Goal: Task Accomplishment & Management: Complete application form

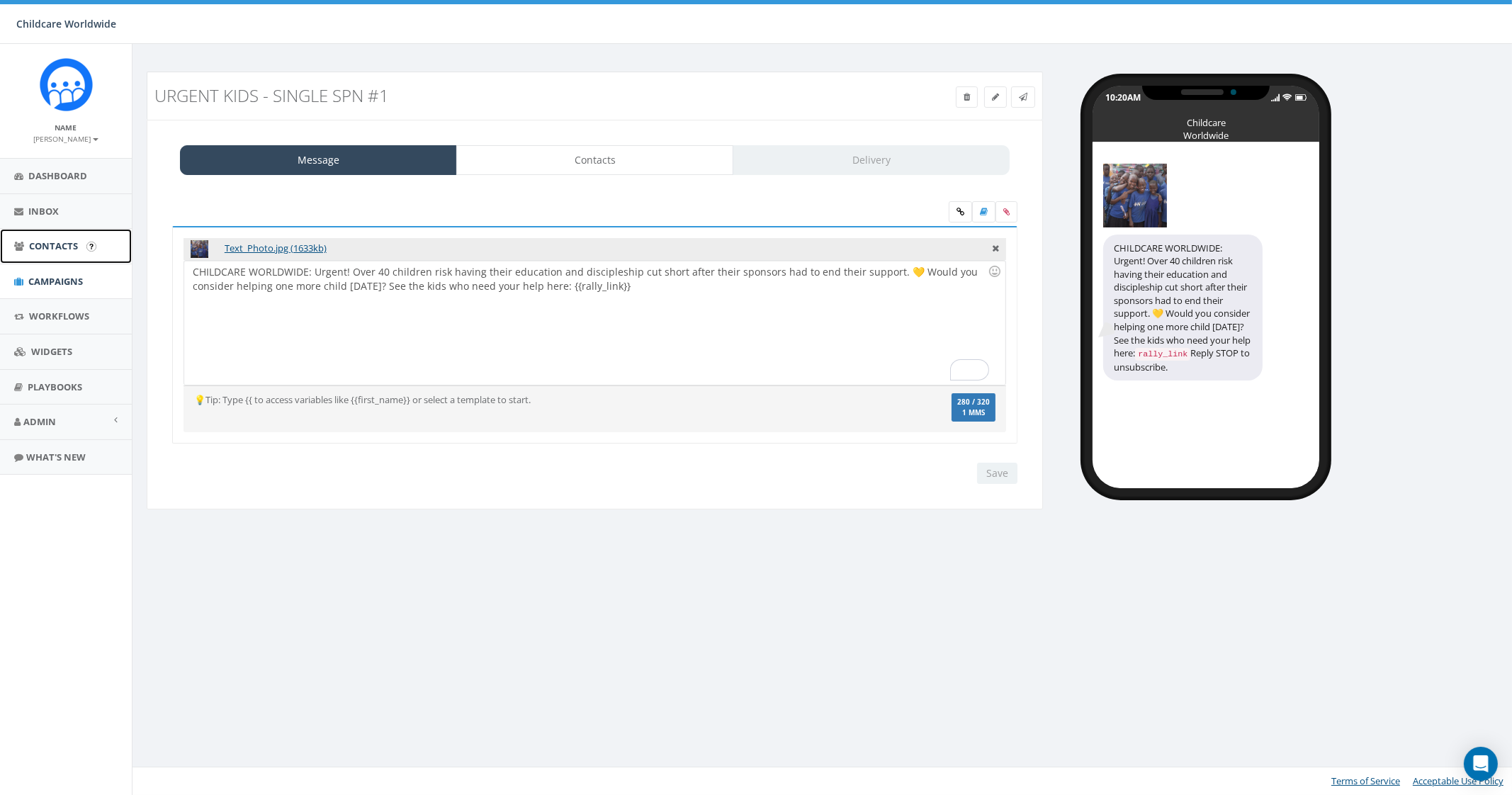
click at [59, 247] on span "Contacts" at bounding box center [53, 246] width 49 height 13
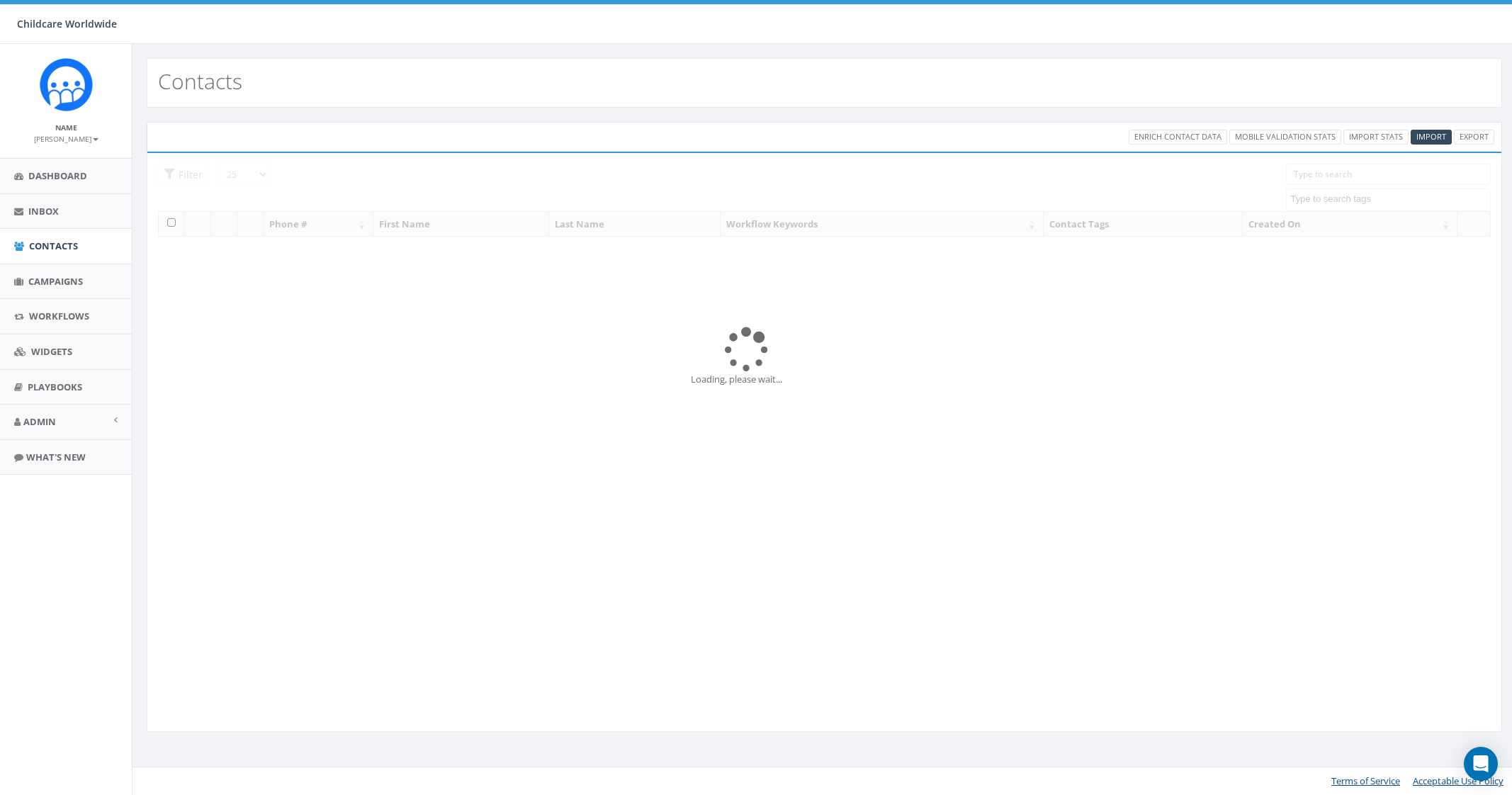
select select
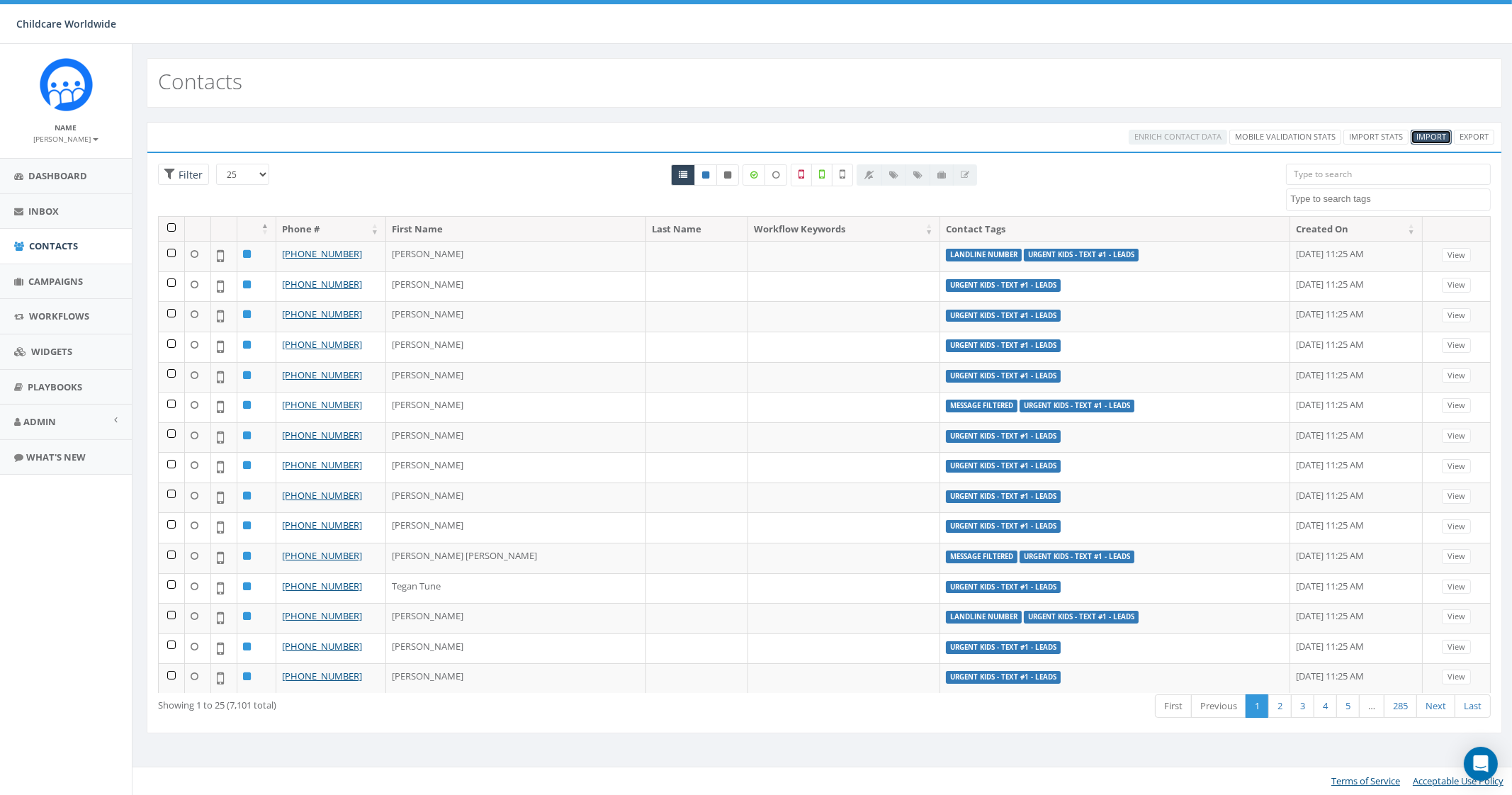
click at [1425, 136] on span "Import" at bounding box center [1430, 136] width 30 height 10
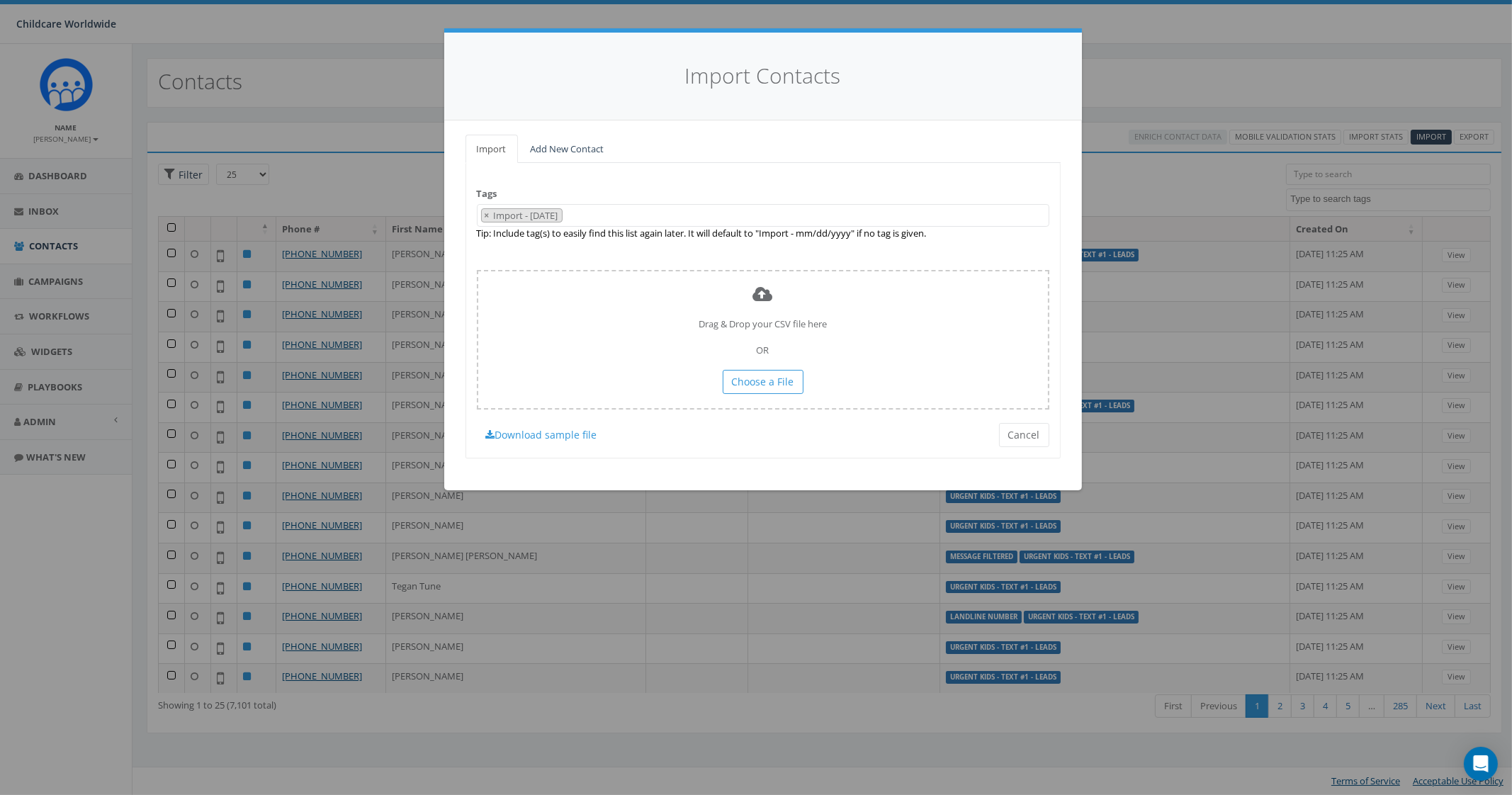
click at [492, 211] on 09\/09\/2025 "Import - 09/09/2025" at bounding box center [527, 215] width 70 height 13
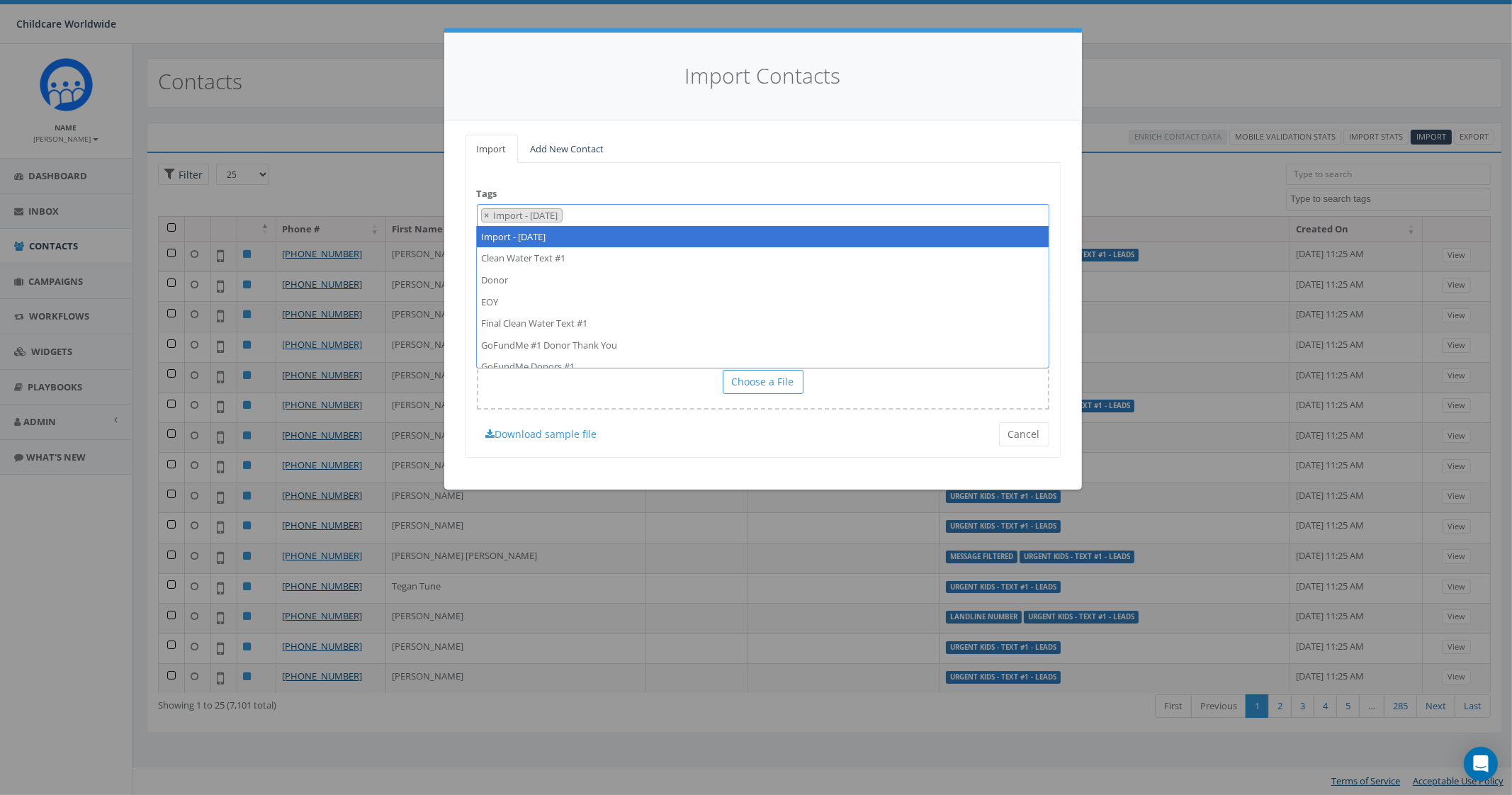
click at [485, 213] on span "×" at bounding box center [487, 215] width 5 height 13
select select
type textarea "Urgent Kids - Text #1 -Single Spn"
select select "Urgent Kids - Text #1 -Single Spn"
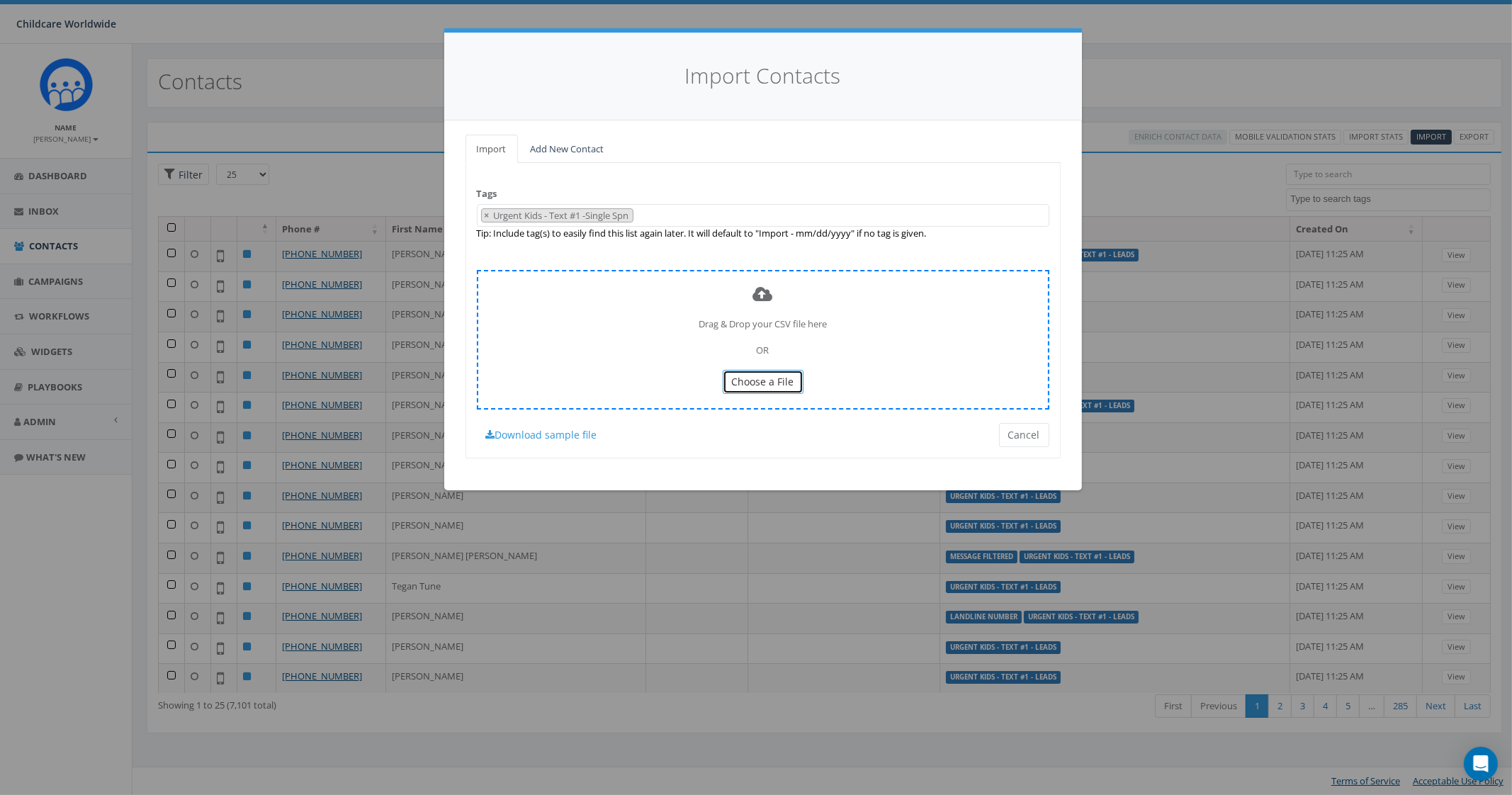
click at [777, 380] on span "Choose a File" at bounding box center [763, 381] width 62 height 14
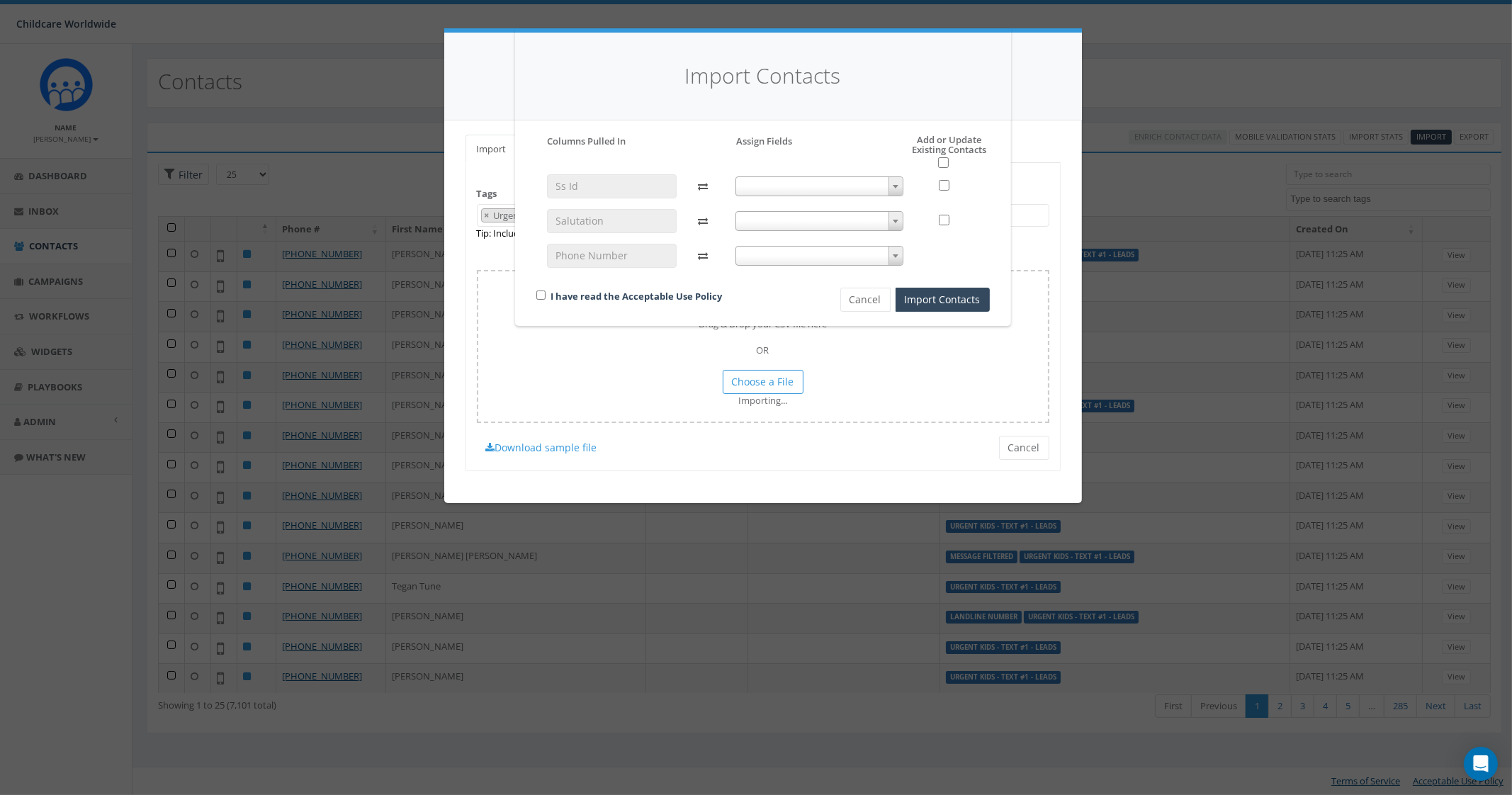
click at [827, 187] on span at bounding box center [820, 186] width 168 height 20
select select "ss_id"
click at [784, 225] on span at bounding box center [820, 221] width 168 height 20
select select "first_name"
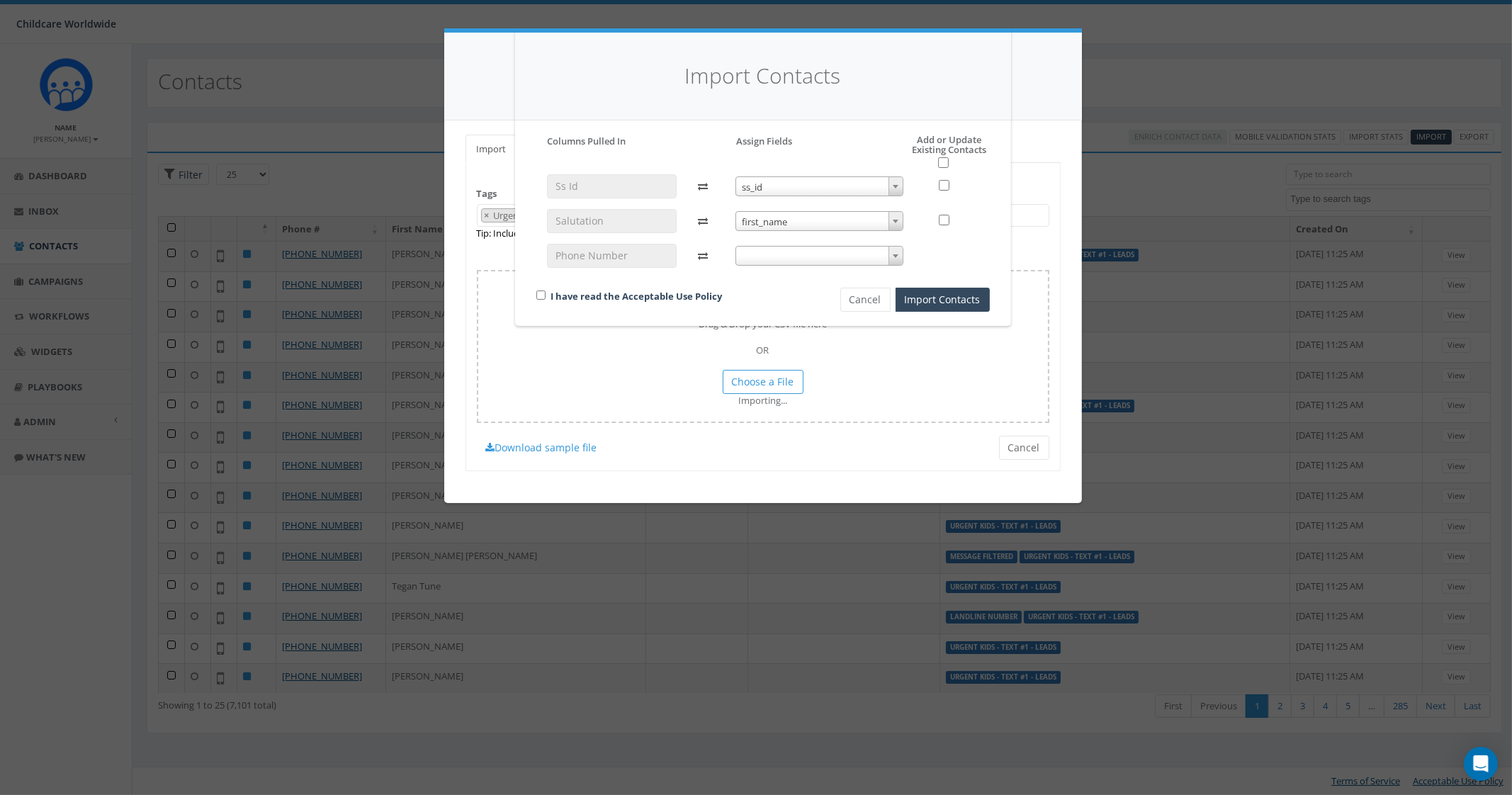
click at [799, 255] on span at bounding box center [820, 255] width 168 height 20
select select "phone_number"
click at [545, 292] on input "checkbox" at bounding box center [541, 295] width 10 height 10
checkbox input "true"
click at [939, 184] on input "checkbox" at bounding box center [944, 185] width 10 height 10
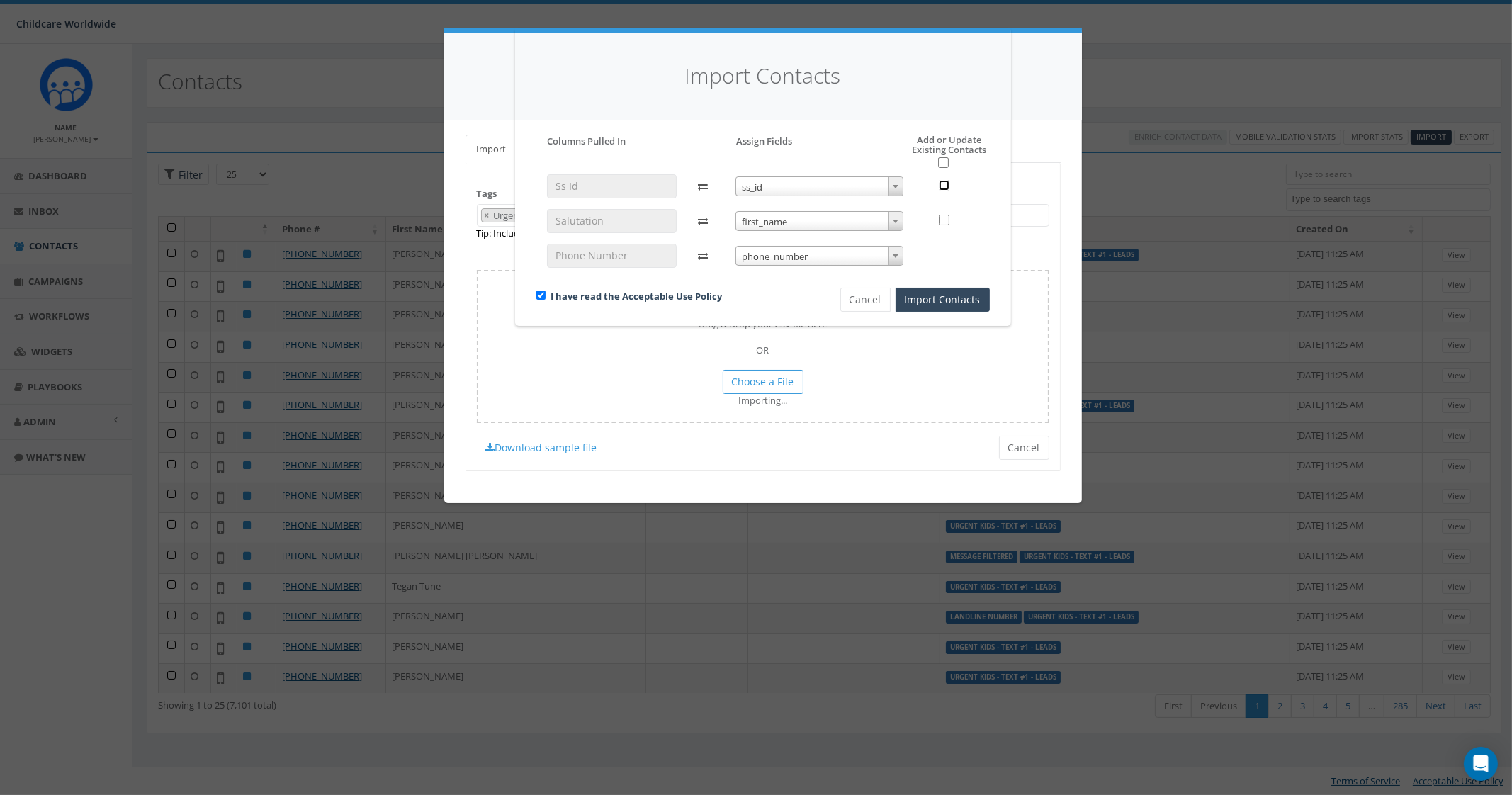
checkbox input "true"
click at [945, 219] on input "checkbox" at bounding box center [944, 219] width 10 height 10
checkbox input "true"
click at [939, 162] on input "checkbox" at bounding box center [943, 162] width 10 height 10
checkbox input "true"
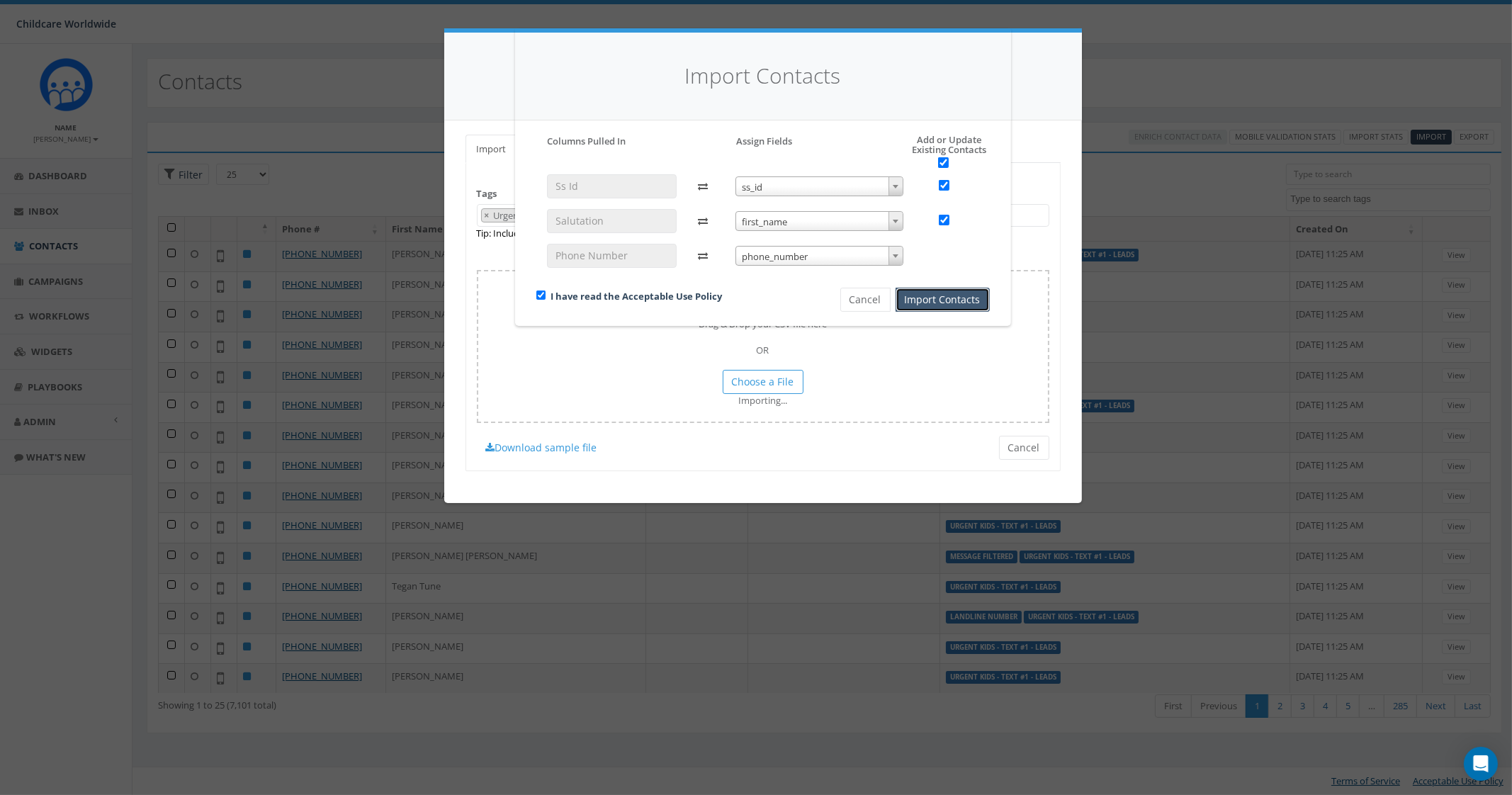
click at [942, 299] on button "Import Contacts" at bounding box center [943, 299] width 94 height 24
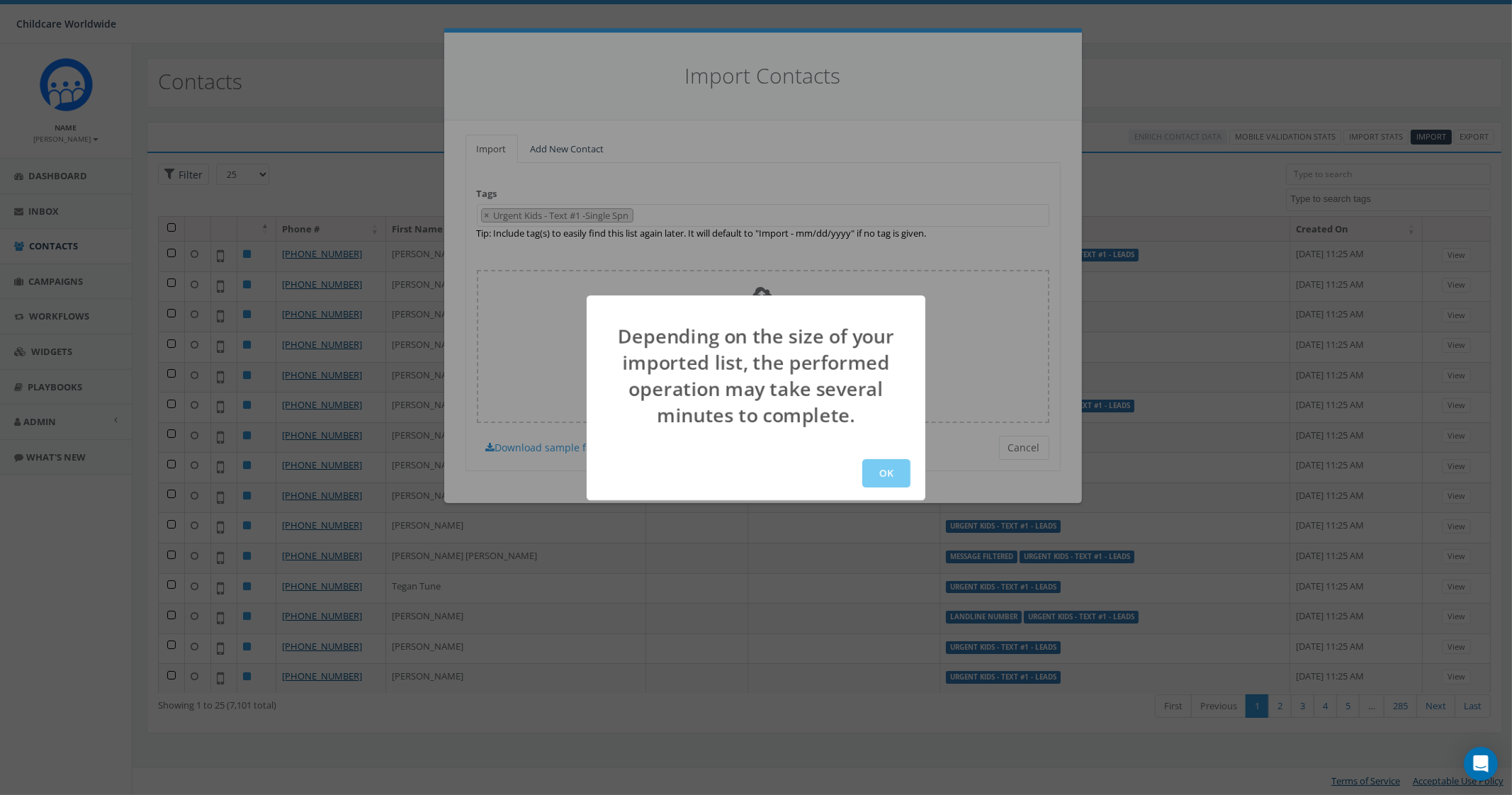
click at [879, 476] on button "OK" at bounding box center [886, 472] width 48 height 28
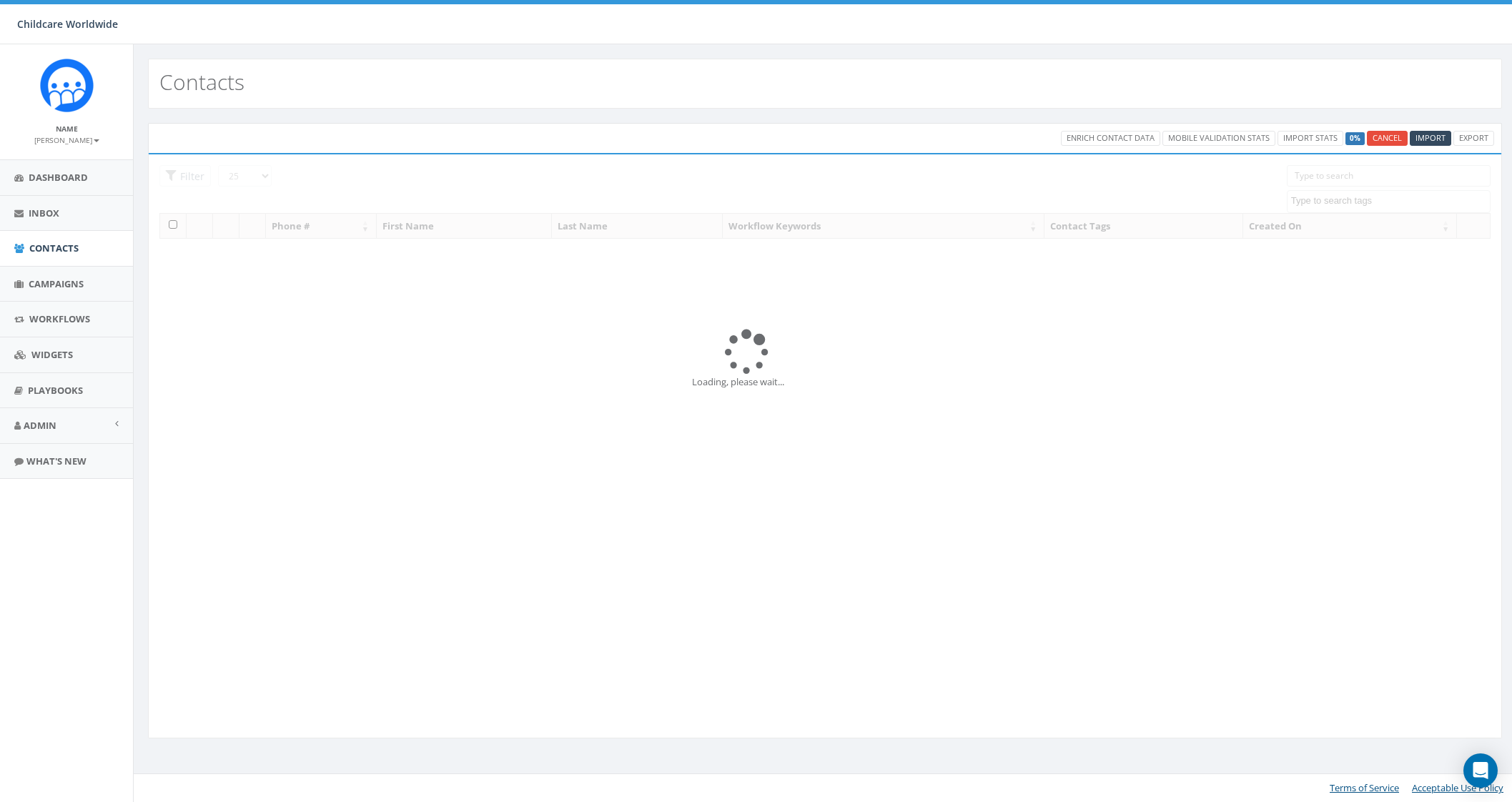
select select
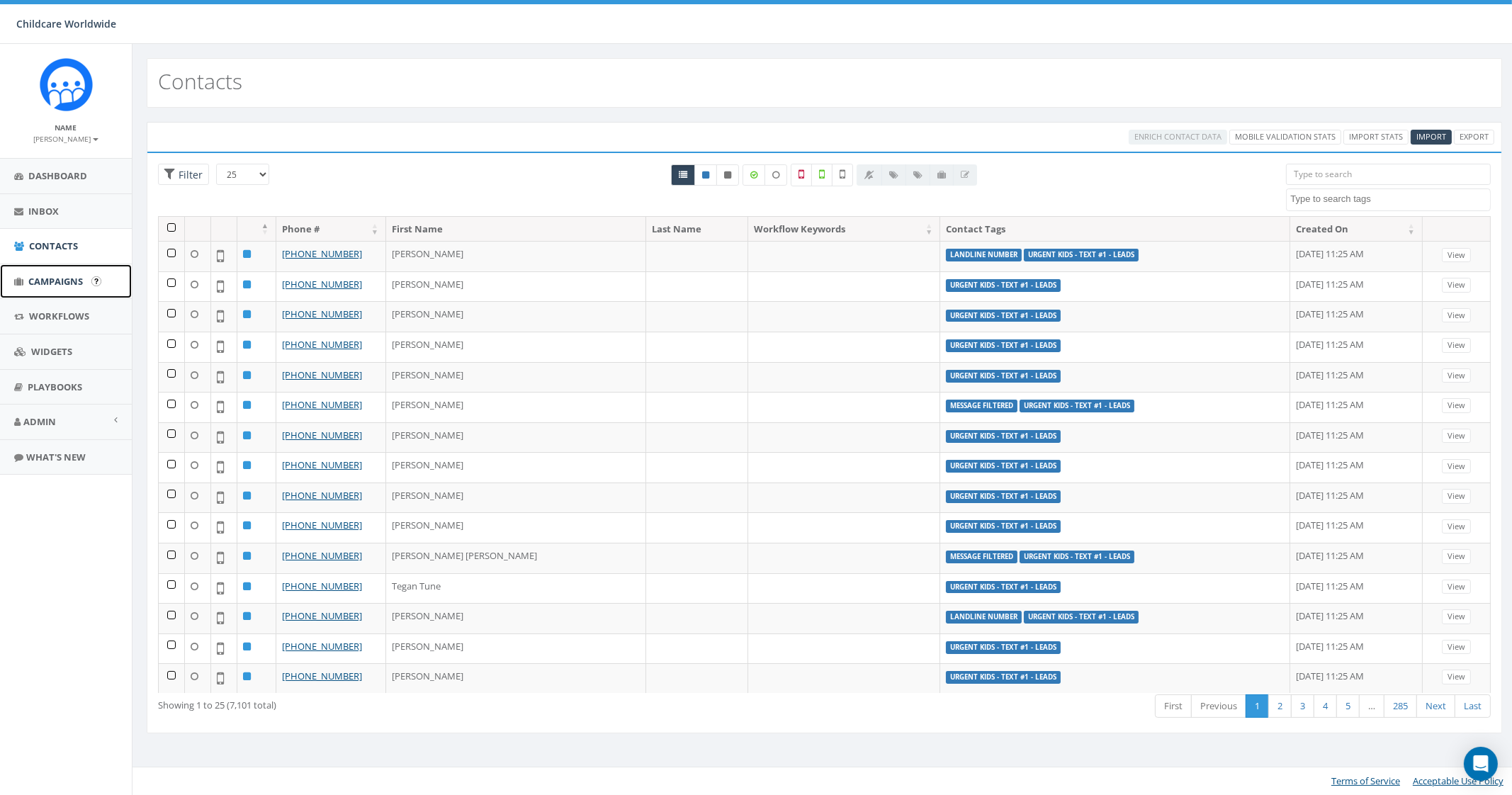
click at [50, 281] on span "Campaigns" at bounding box center [55, 281] width 54 height 13
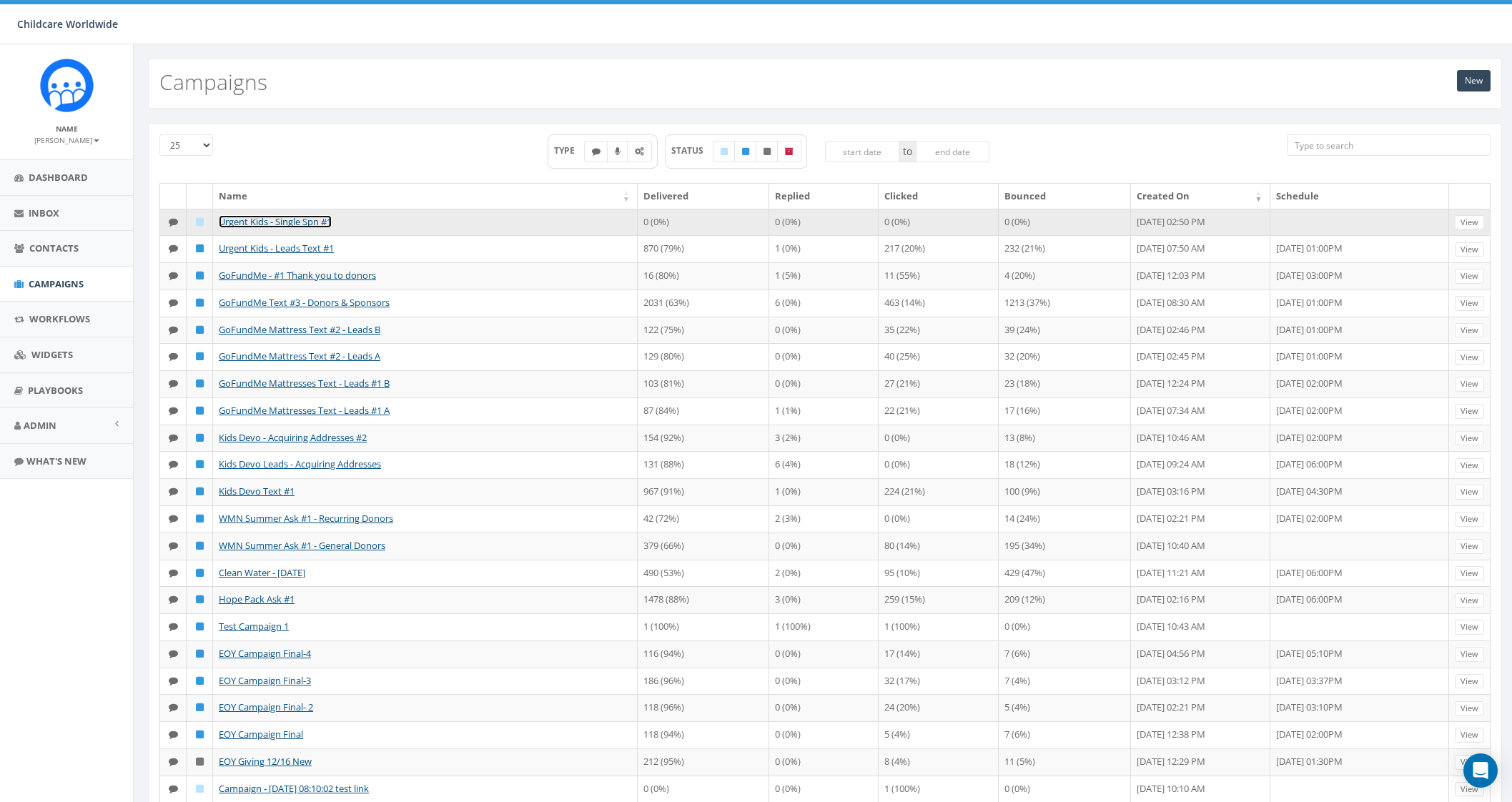
click at [296, 222] on link "Urgent Kids - Single Spn #1" at bounding box center [275, 221] width 113 height 13
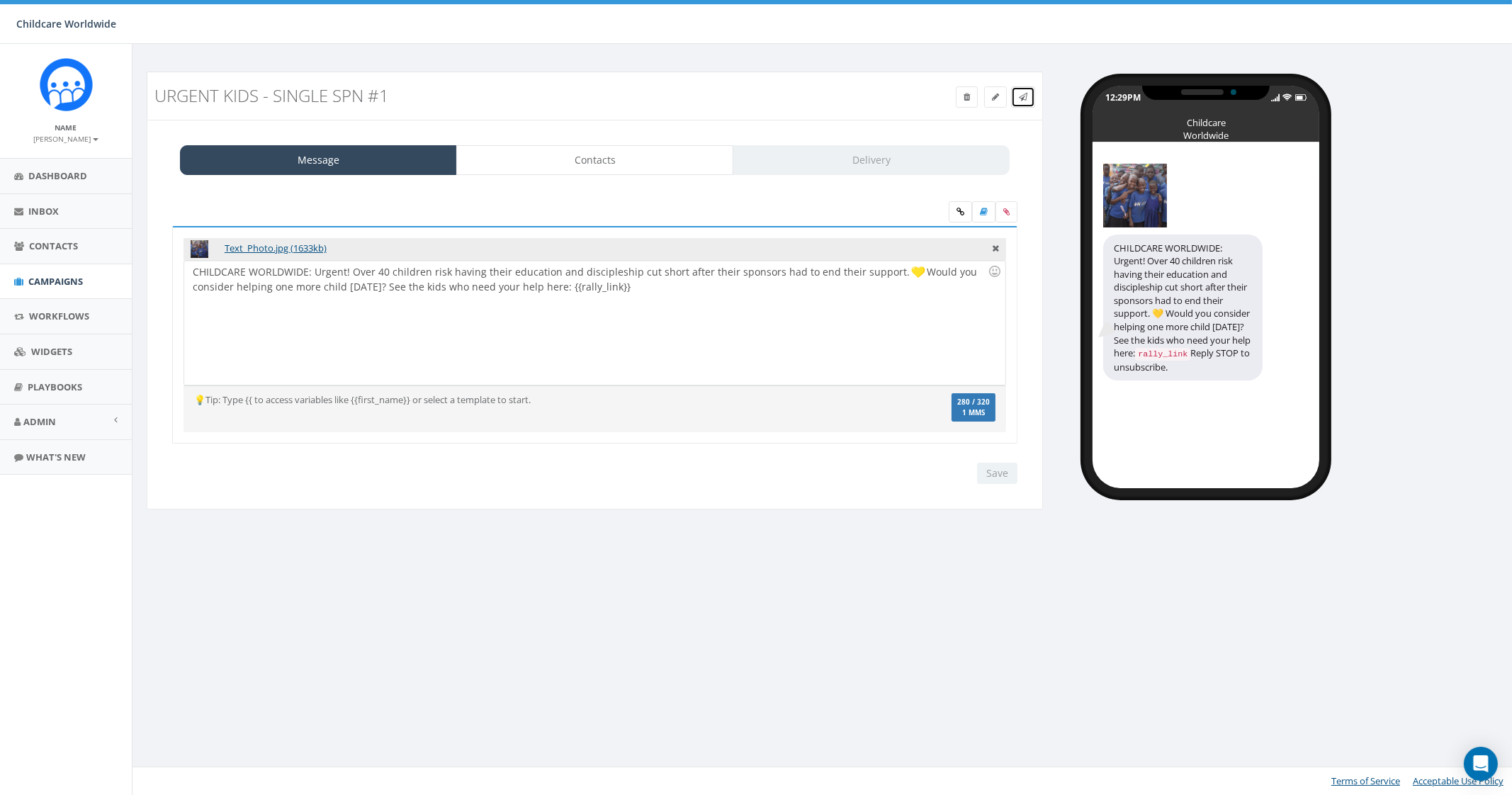
click at [1026, 90] on span at bounding box center [1023, 96] width 9 height 12
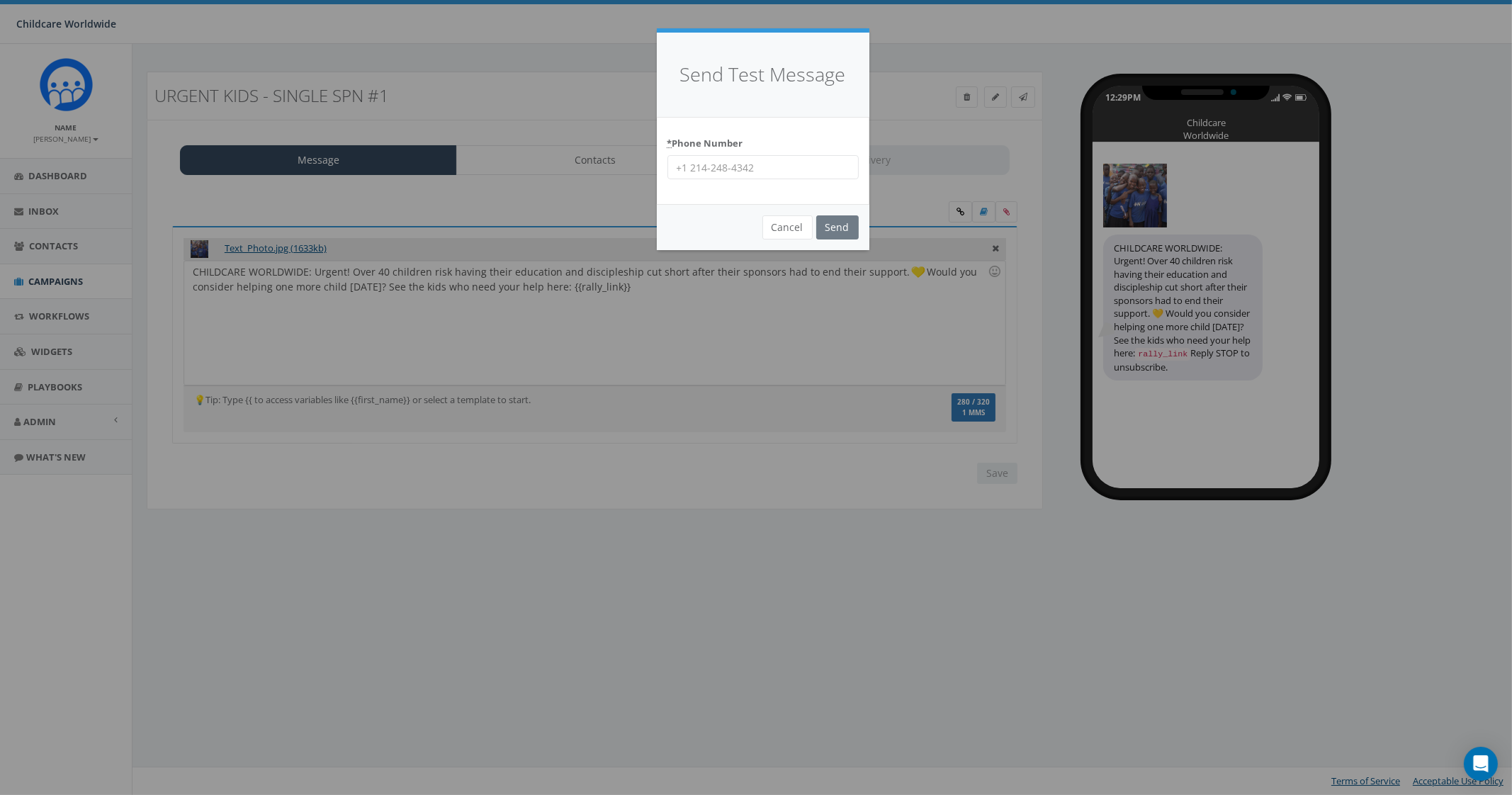
click at [755, 165] on input "* Phone Number" at bounding box center [763, 167] width 191 height 24
type input "2066172151"
click at [832, 222] on input "Send" at bounding box center [837, 227] width 42 height 24
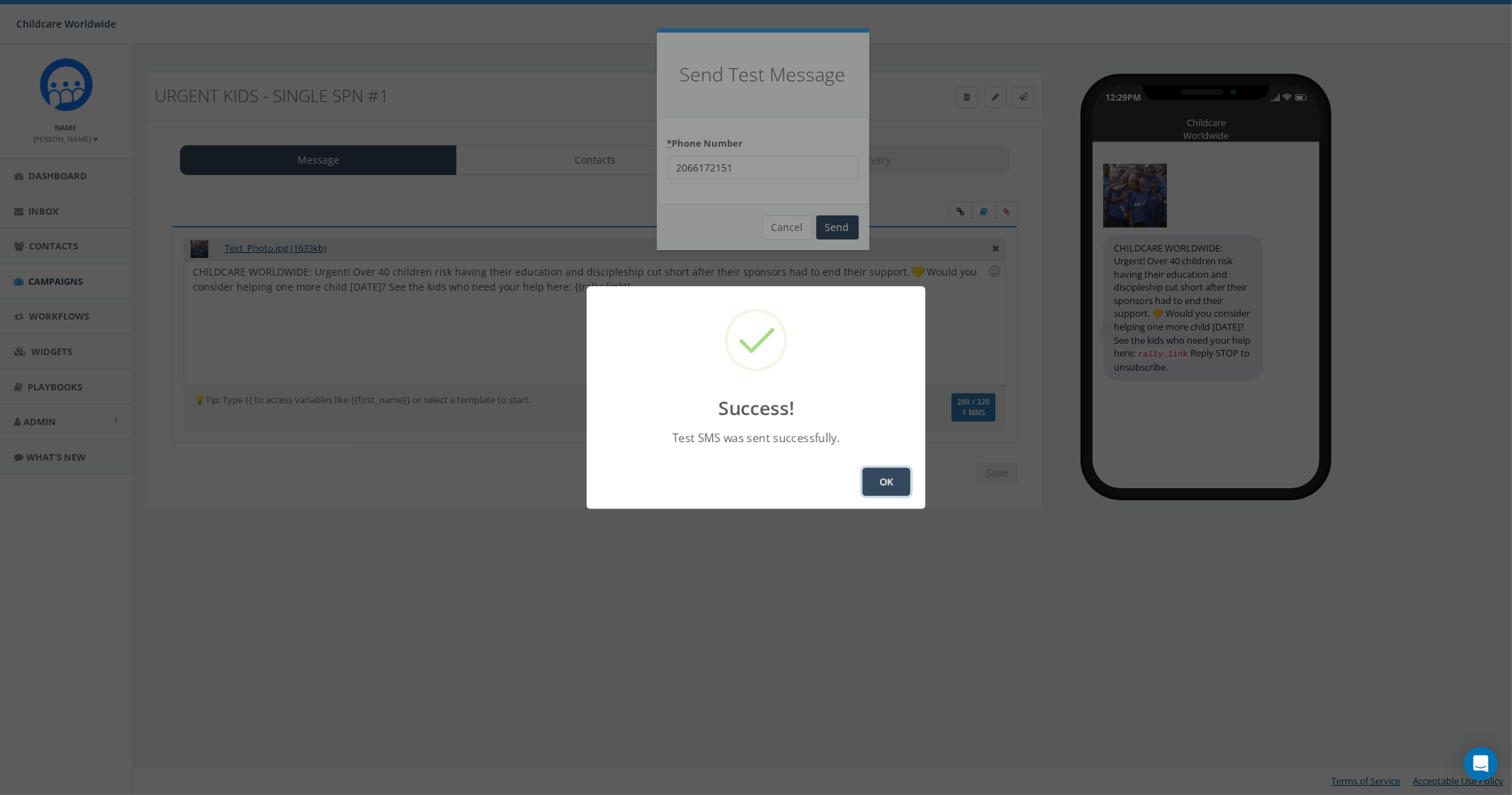
click at [894, 474] on button "OK" at bounding box center [886, 481] width 48 height 28
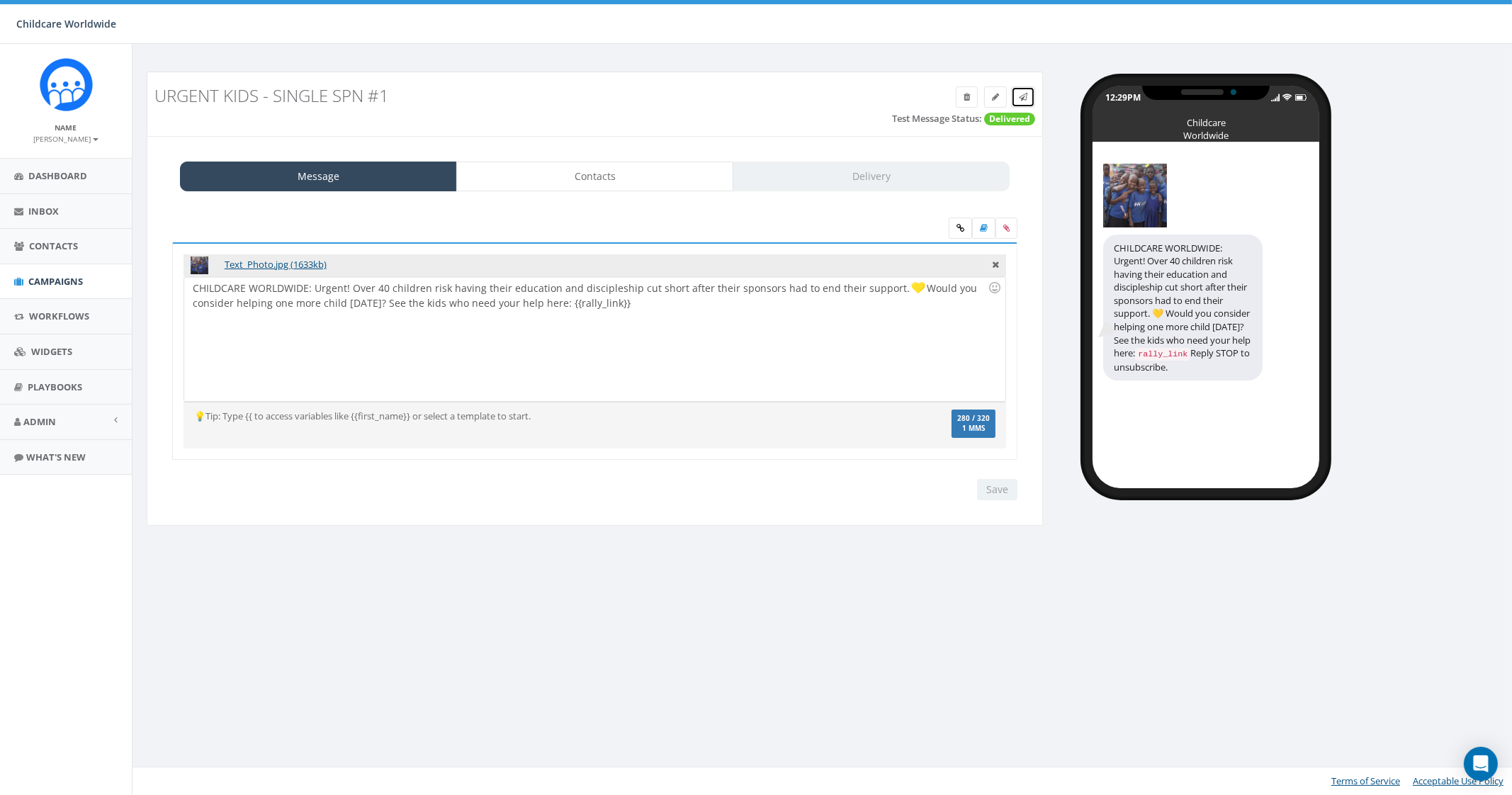
click at [1025, 93] on icon at bounding box center [1023, 97] width 9 height 9
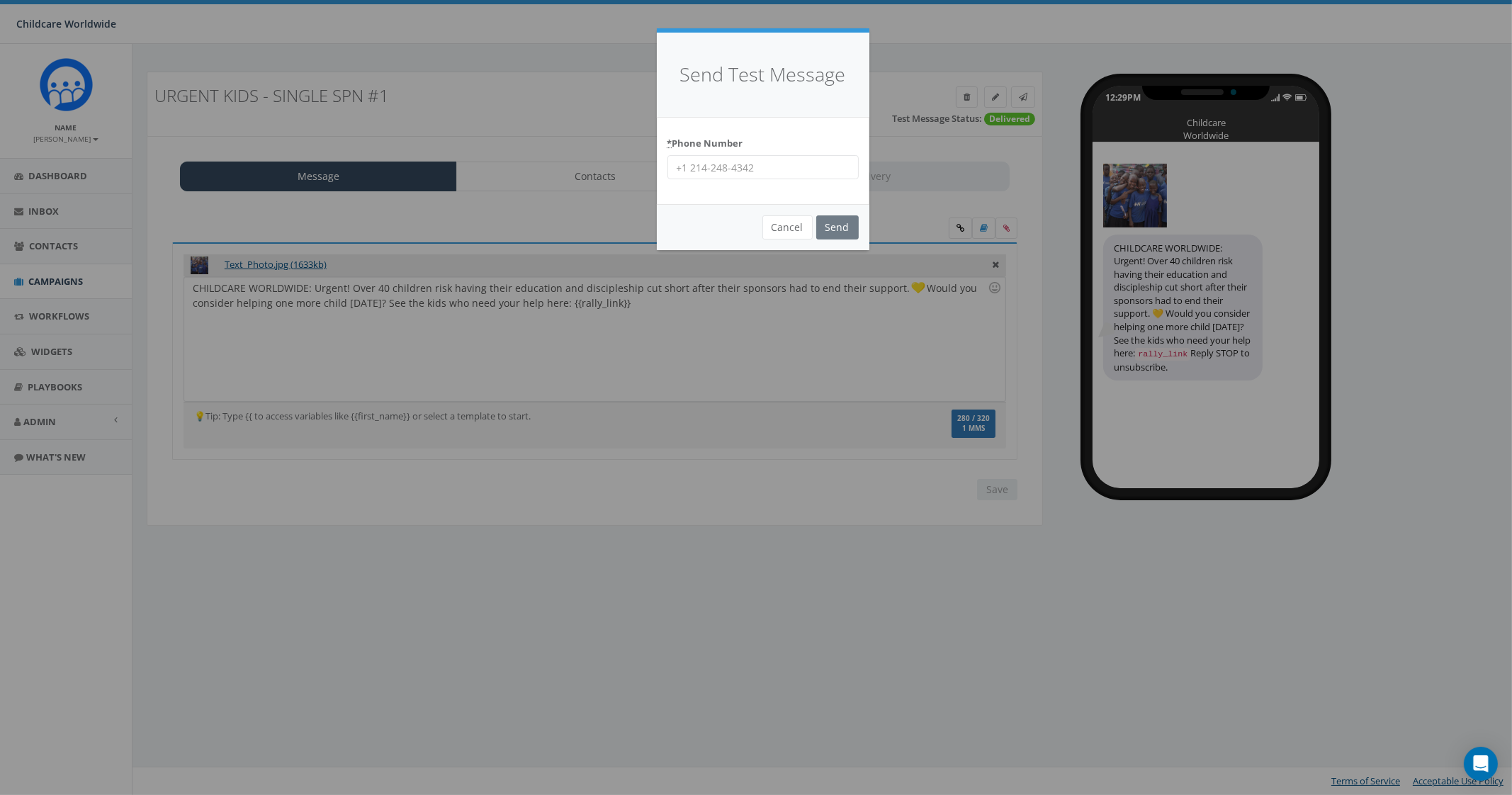
click at [755, 168] on input "* Phone Number" at bounding box center [763, 167] width 191 height 24
type input "9035307951"
click at [847, 229] on input "Send" at bounding box center [837, 227] width 42 height 24
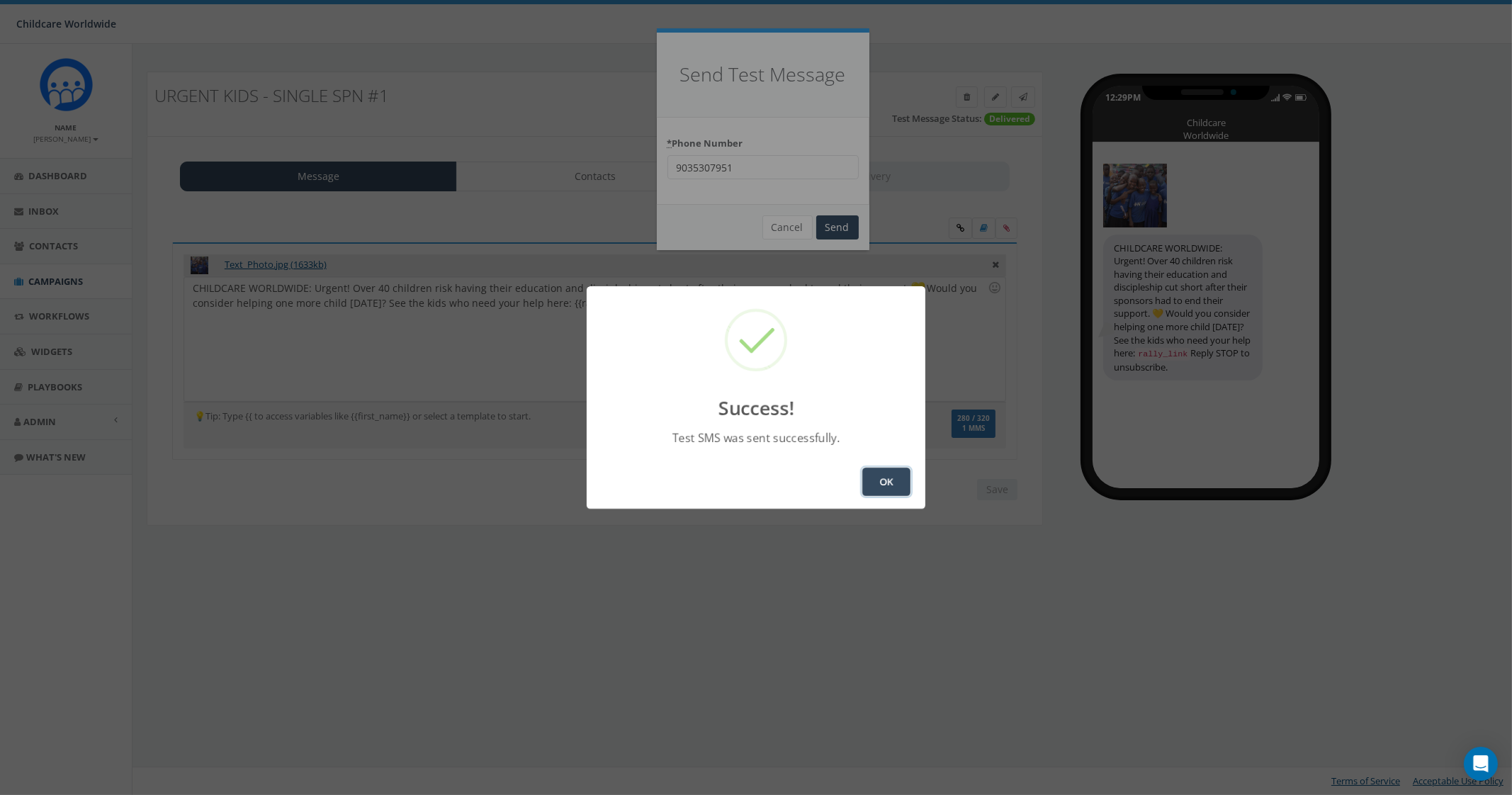
click at [886, 482] on button "OK" at bounding box center [886, 481] width 48 height 28
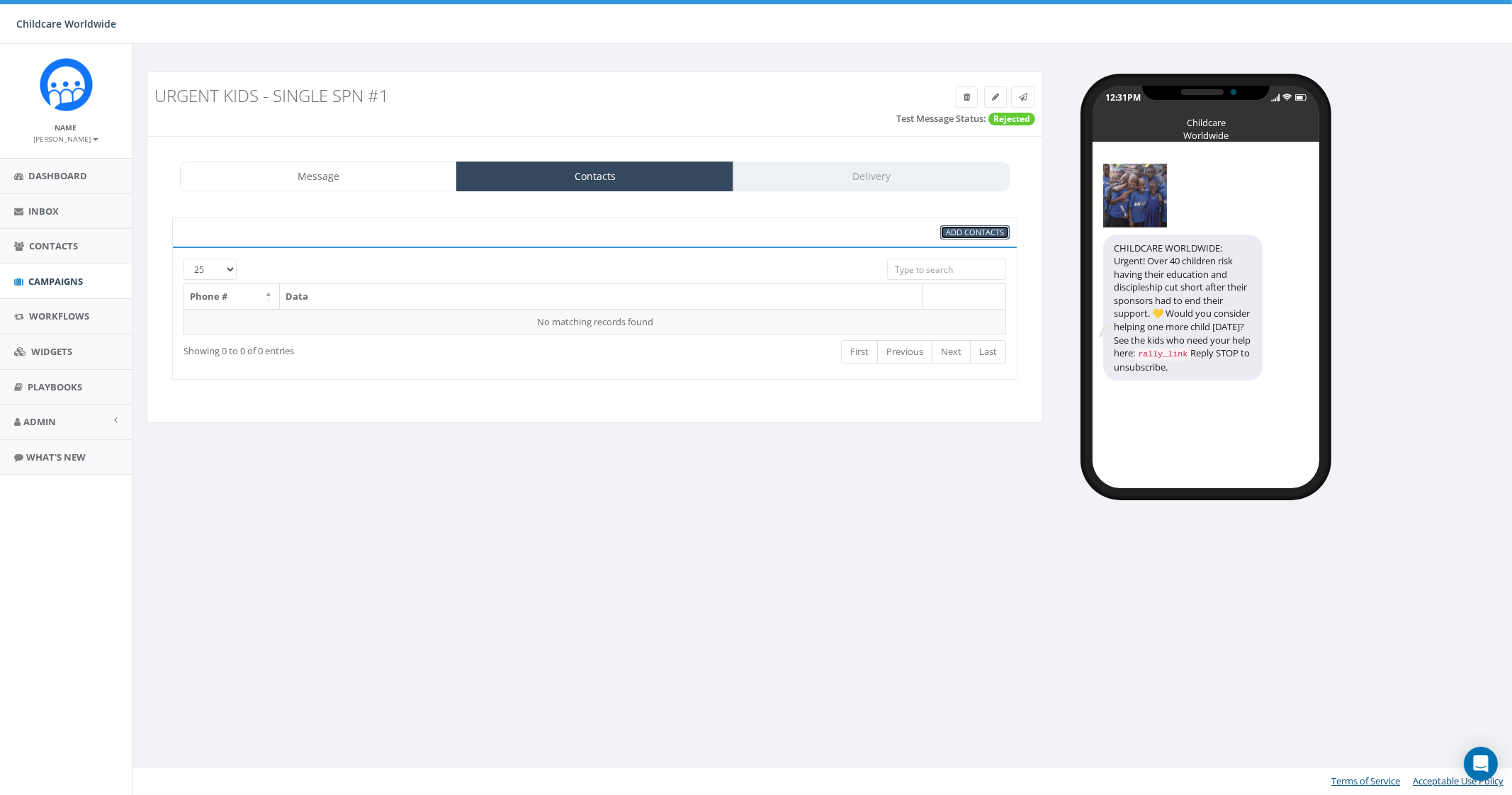
click at [957, 235] on span "Add Contacts" at bounding box center [974, 231] width 58 height 10
select select
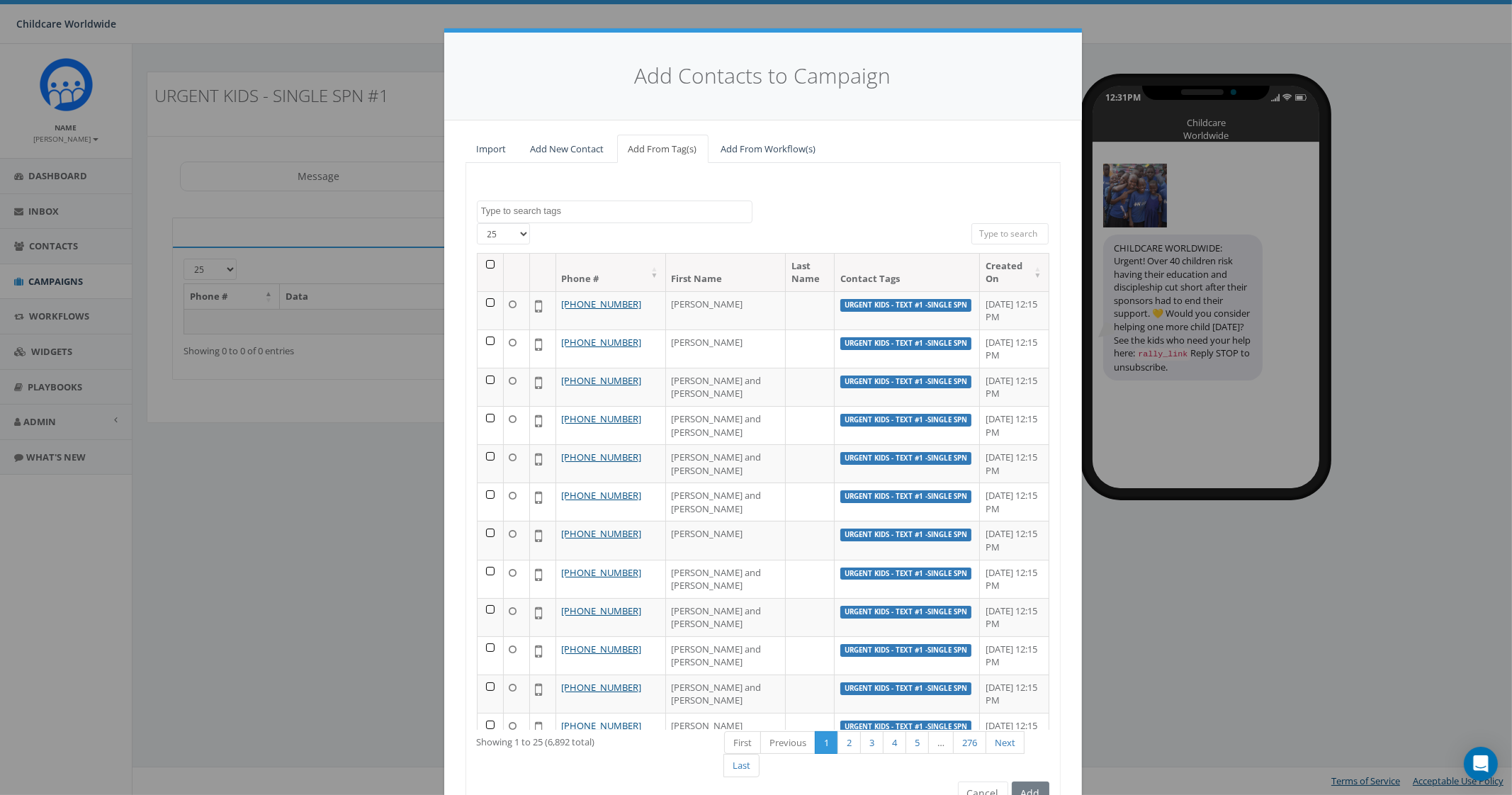
drag, startPoint x: 545, startPoint y: 192, endPoint x: 545, endPoint y: 199, distance: 7.0
click at [545, 194] on div "Clean Water Text #1 Donor EOY Final Clean Water Text #1 GoFundMe #1 Donor Thank…" at bounding box center [762, 490] width 595 height 654
click at [543, 205] on textarea "Search" at bounding box center [616, 211] width 271 height 13
type textarea "Urgent"
select select "Urgent Kids - Text #1 -Single Spn"
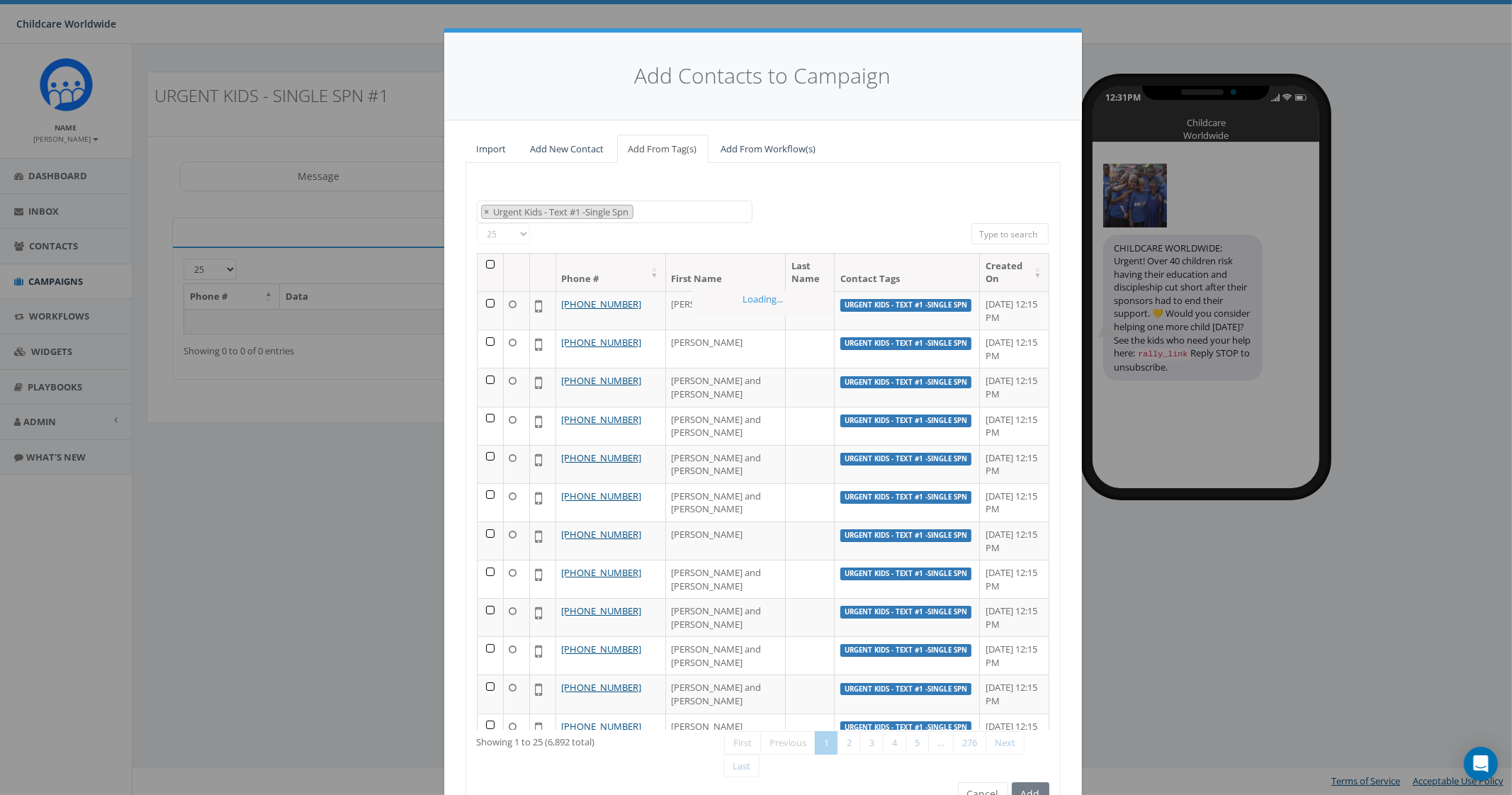
scroll to position [417, 0]
drag, startPoint x: 495, startPoint y: 233, endPoint x: 499, endPoint y: 243, distance: 10.8
click at [495, 232] on select "25 50 100" at bounding box center [503, 234] width 53 height 22
select select "100"
click at [477, 223] on select "25 50 100" at bounding box center [503, 234] width 53 height 22
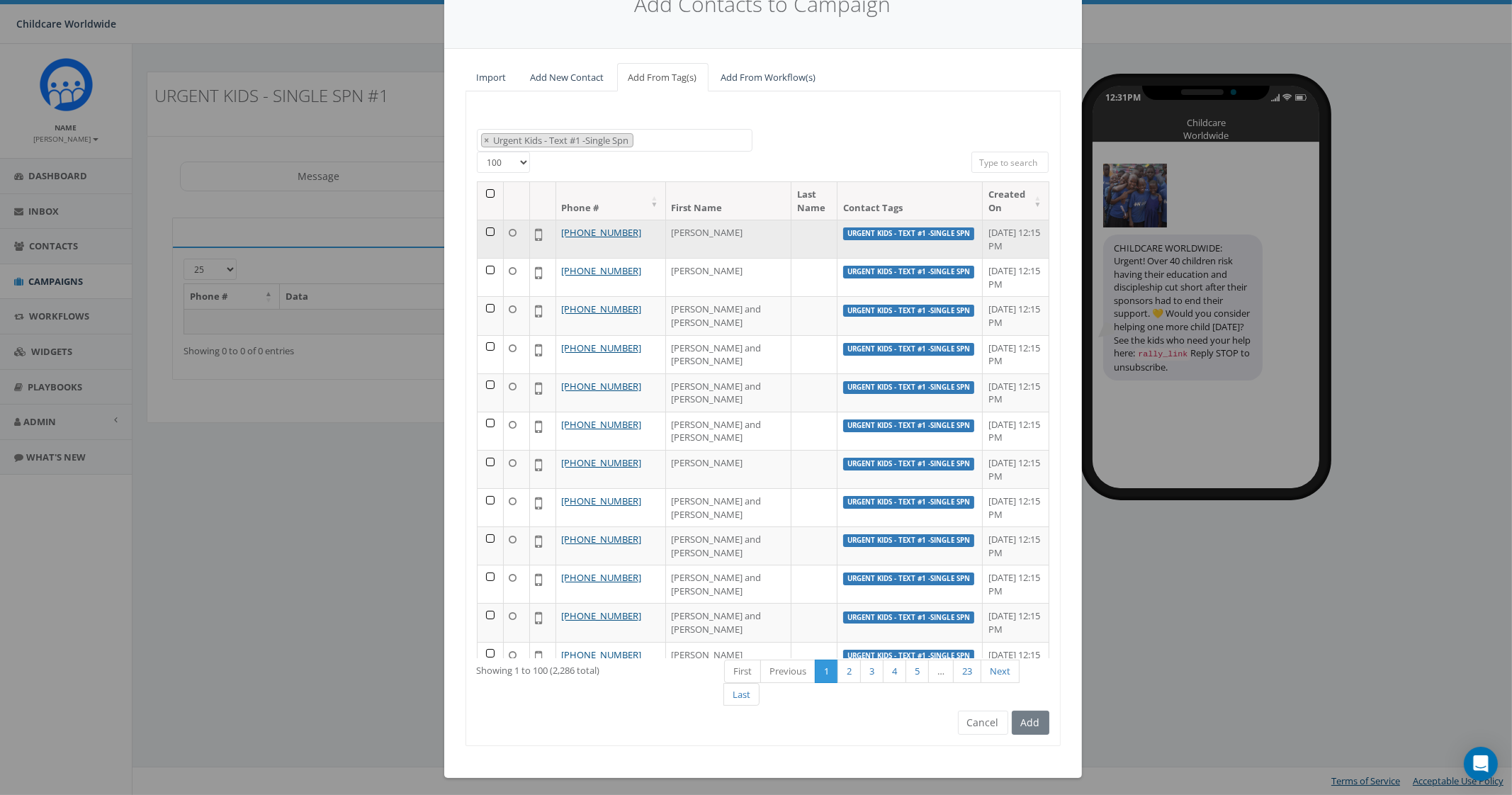
scroll to position [74, 0]
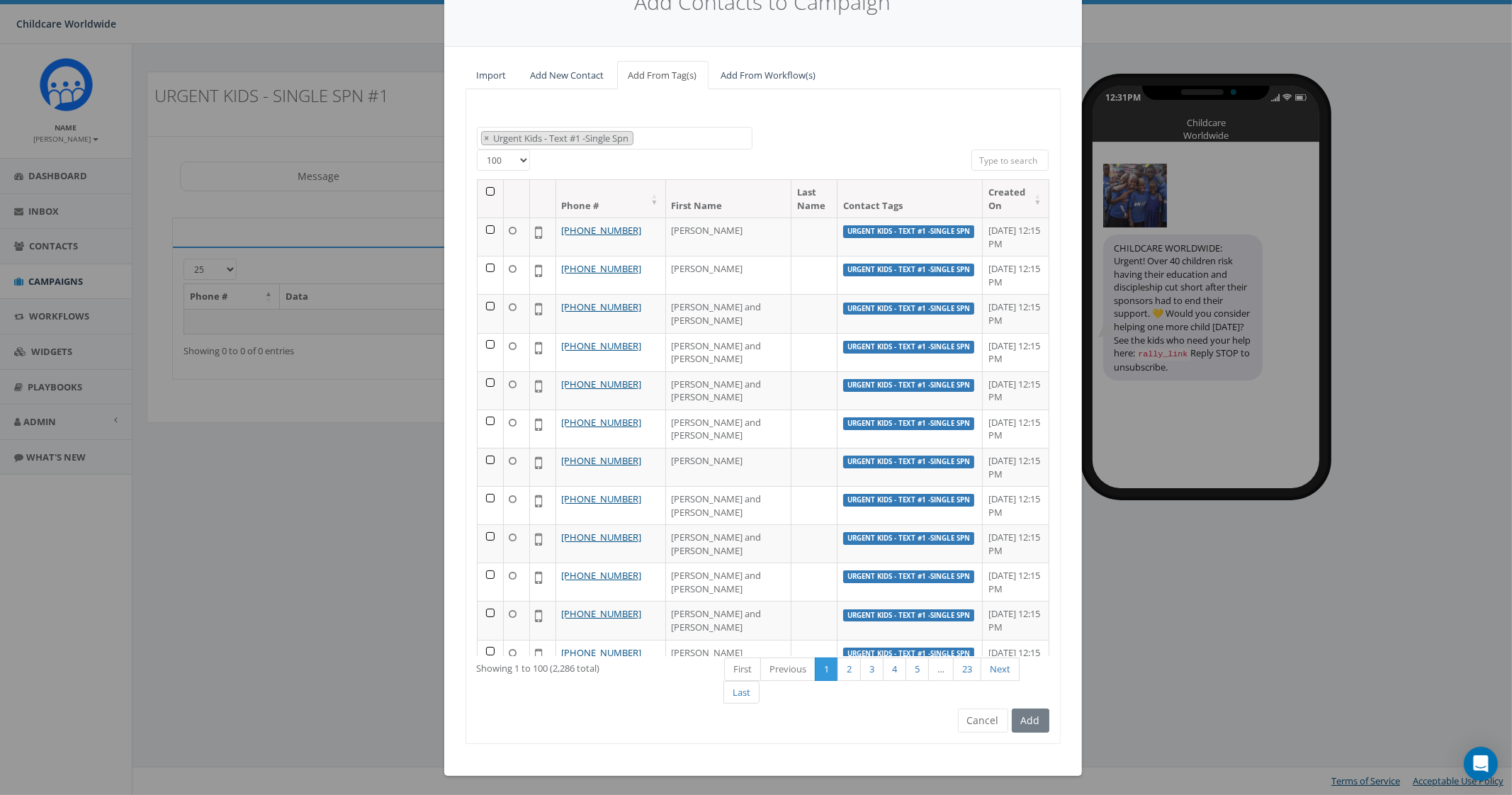
click at [481, 192] on th at bounding box center [490, 199] width 26 height 38
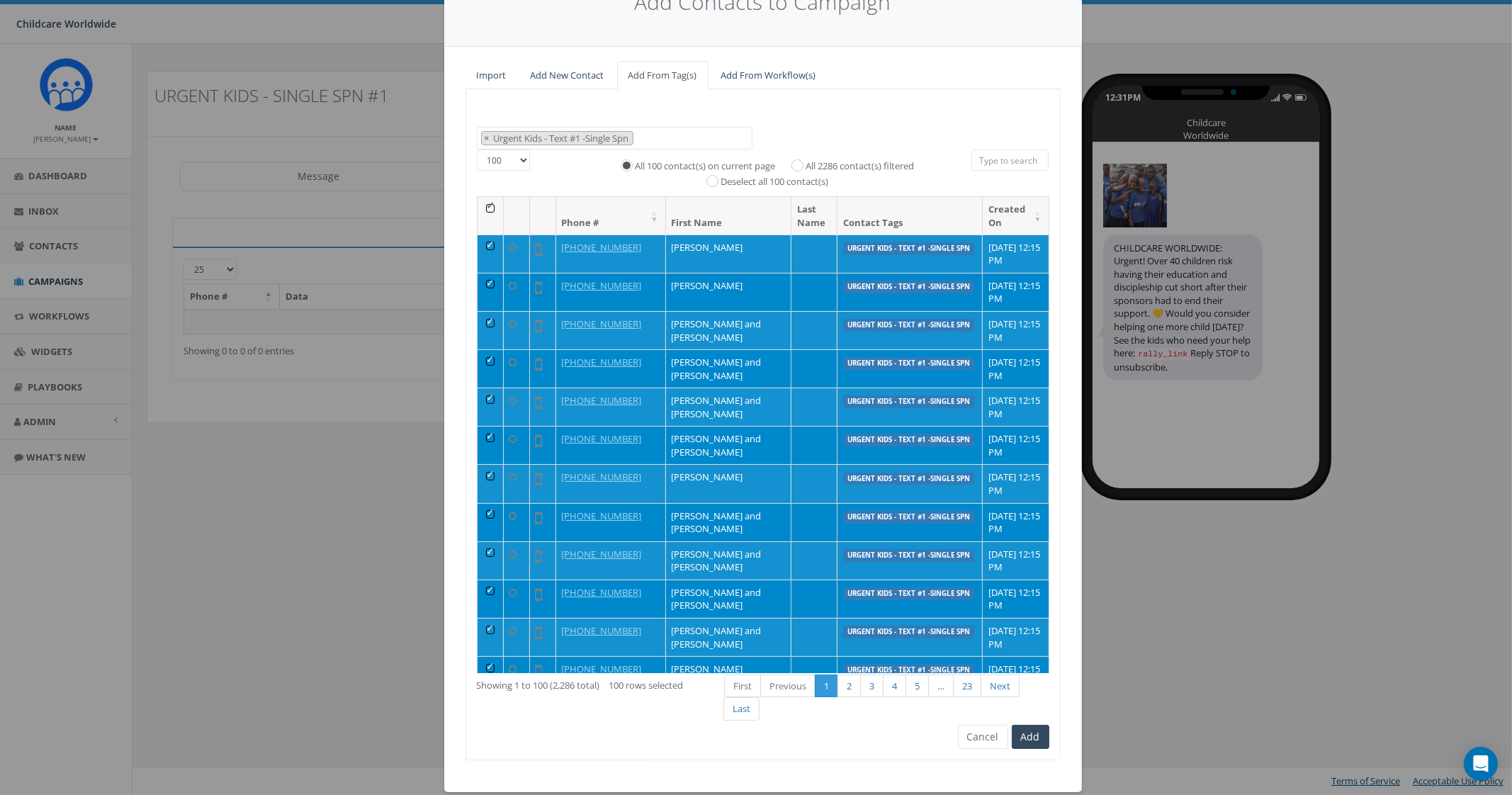
click at [843, 162] on label "All 2286 contact(s) filtered" at bounding box center [859, 167] width 108 height 14
click at [805, 162] on input "All 2286 contact(s) filtered" at bounding box center [801, 164] width 10 height 10
radio input "true"
click at [1028, 738] on button "Add" at bounding box center [1030, 737] width 38 height 24
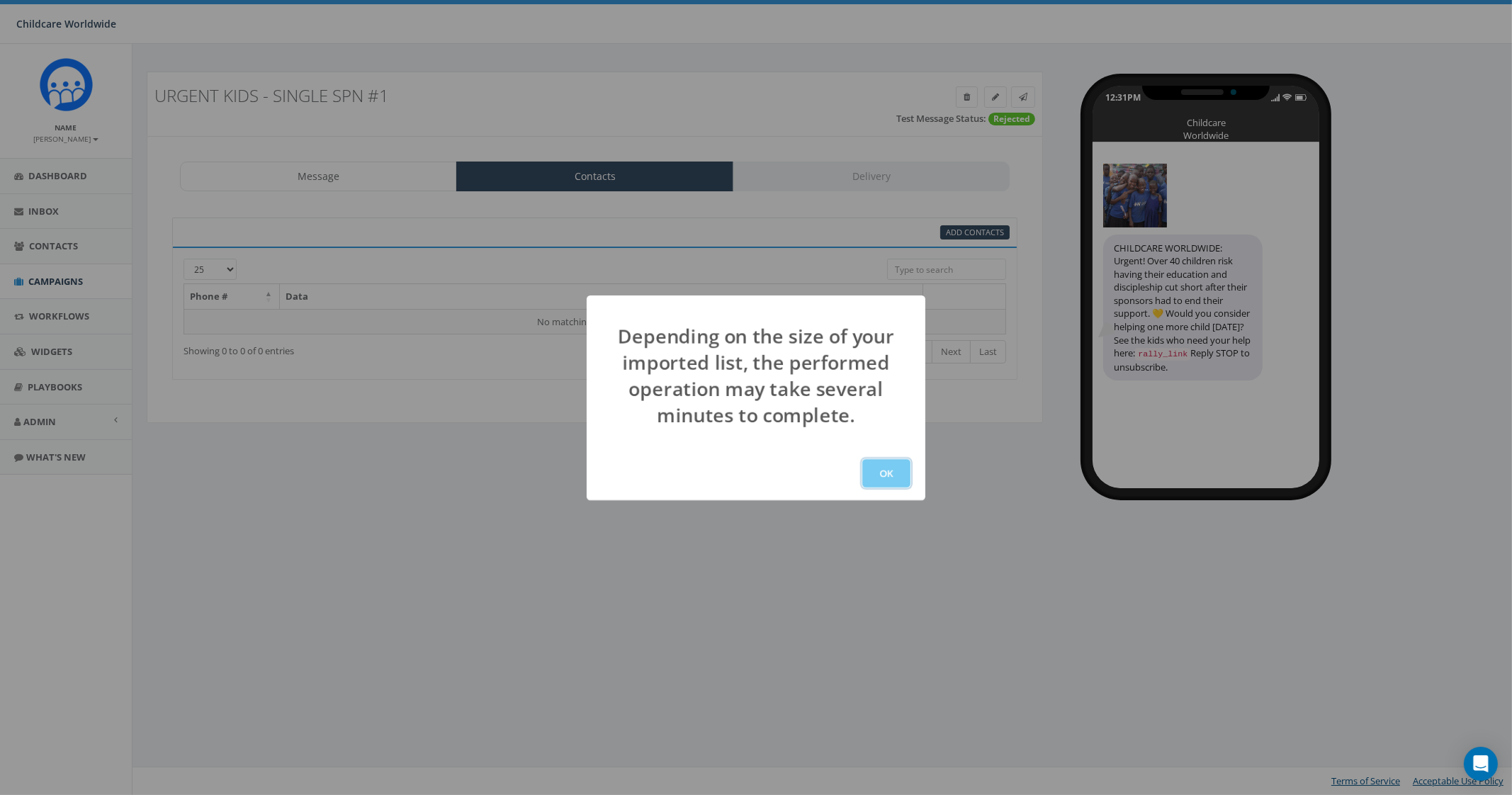
click at [873, 472] on button "OK" at bounding box center [886, 472] width 48 height 28
